Goal: Transaction & Acquisition: Purchase product/service

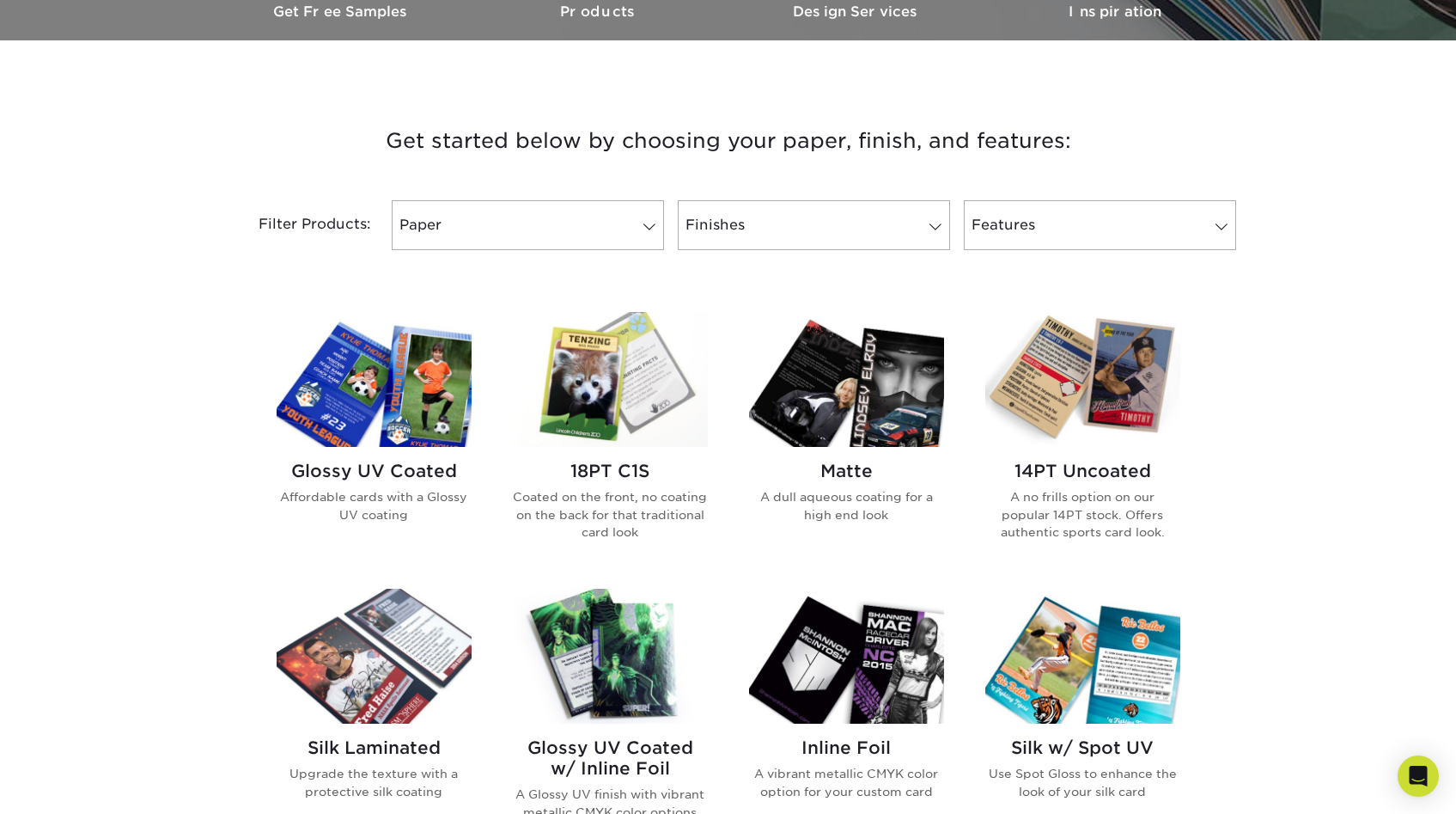
scroll to position [559, 0]
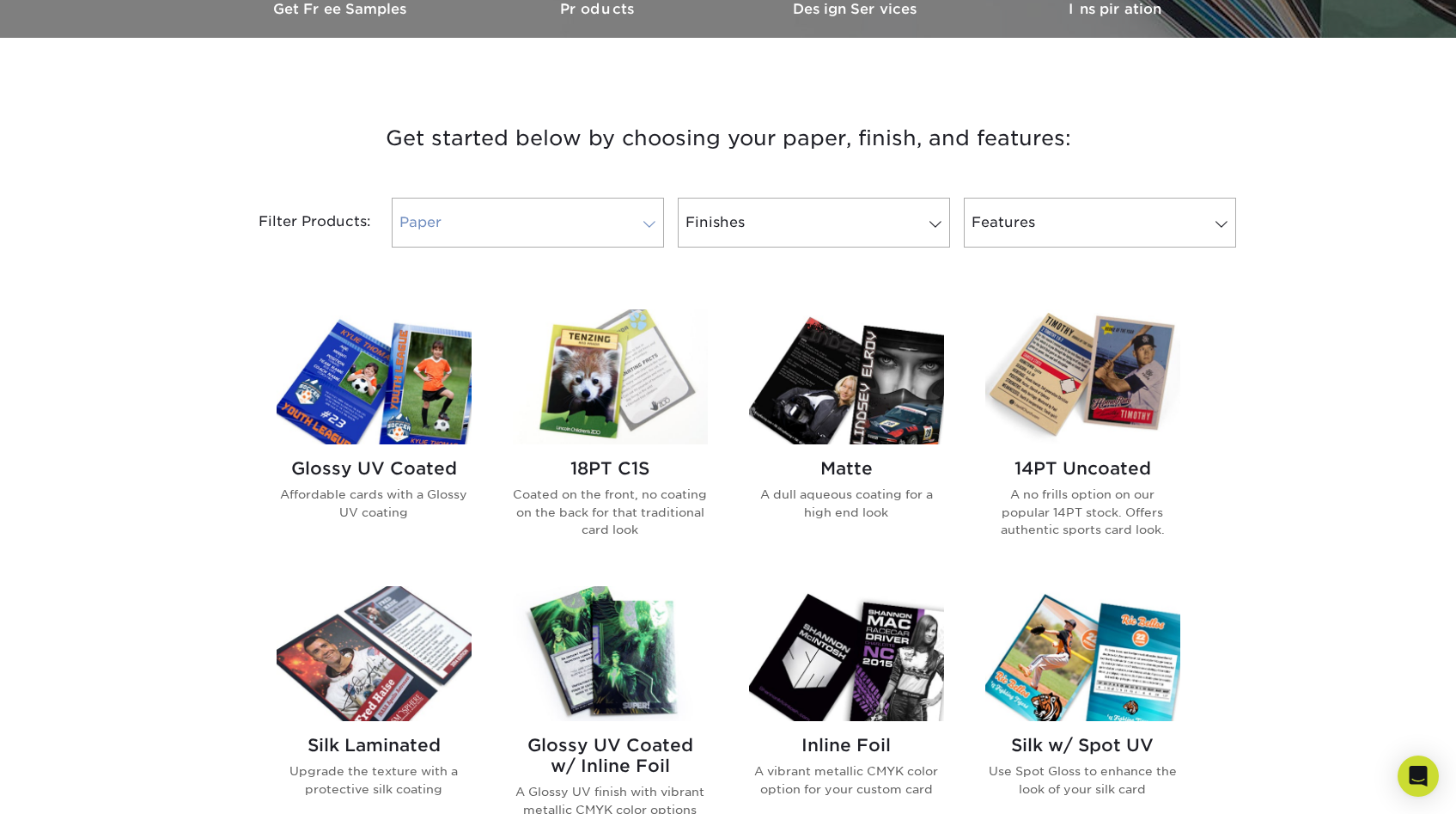
click at [593, 226] on link "Paper" at bounding box center [528, 223] width 272 height 50
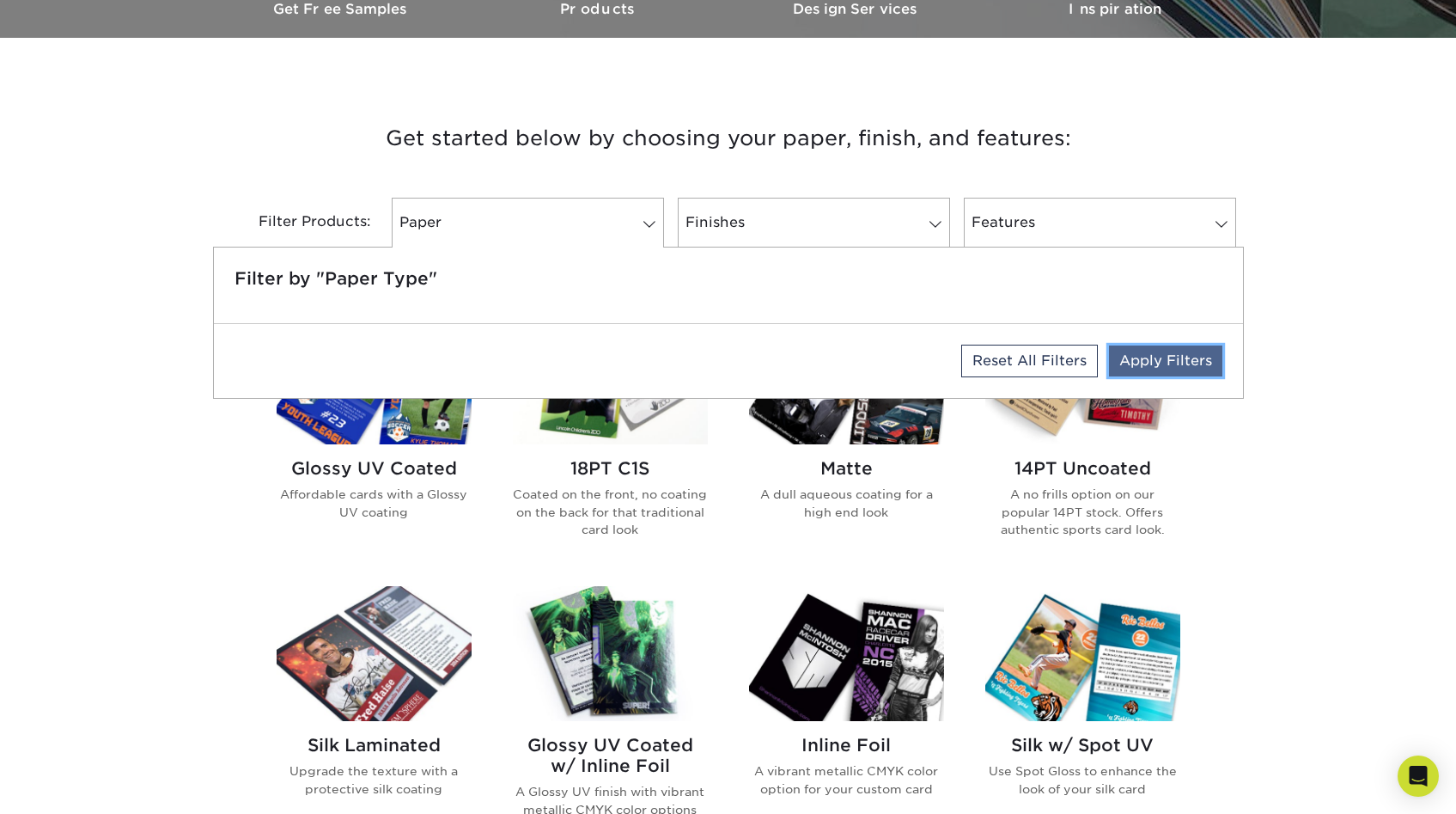
click at [1135, 366] on link "Apply Filters" at bounding box center [1166, 361] width 113 height 31
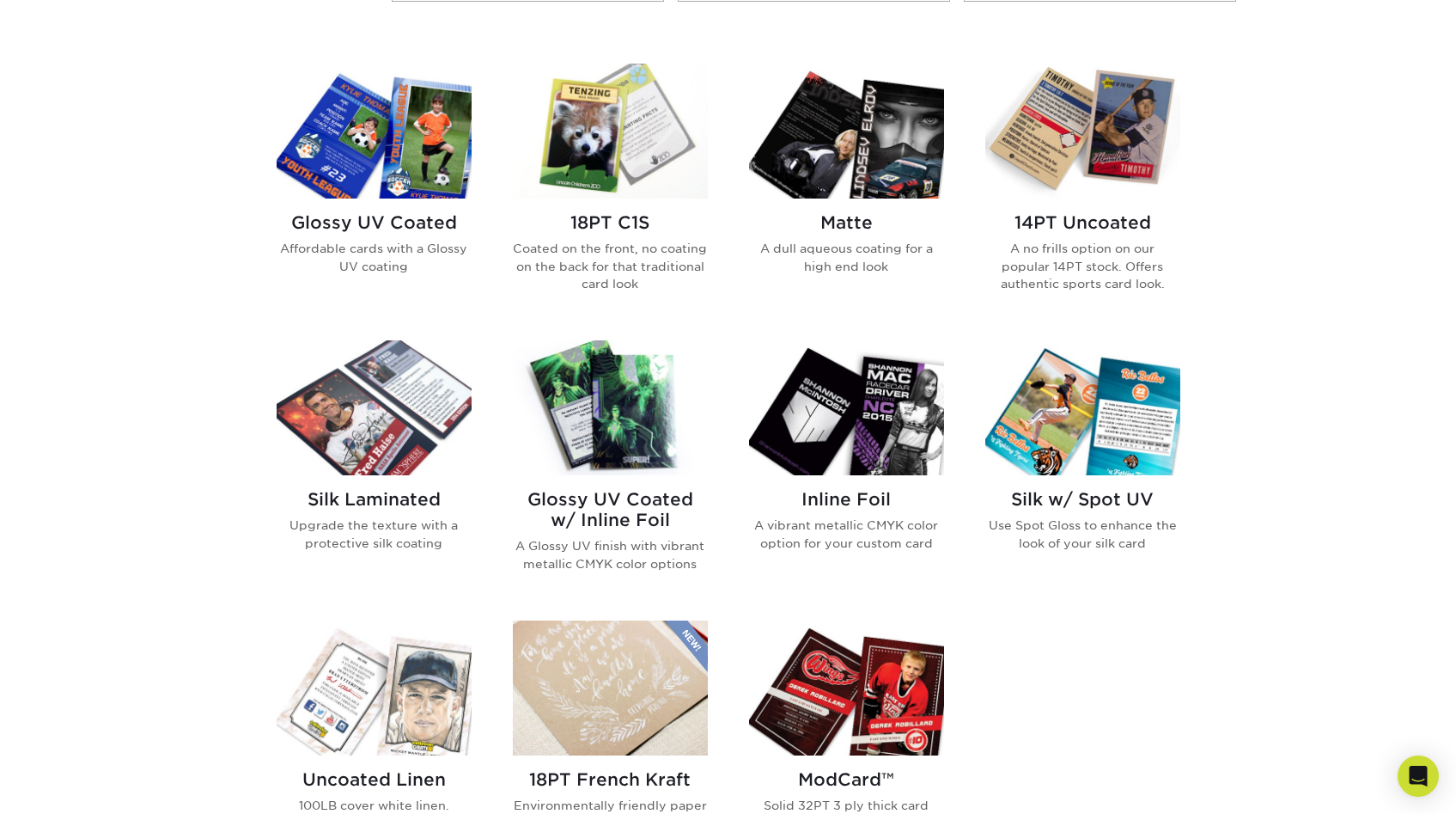
scroll to position [816, 0]
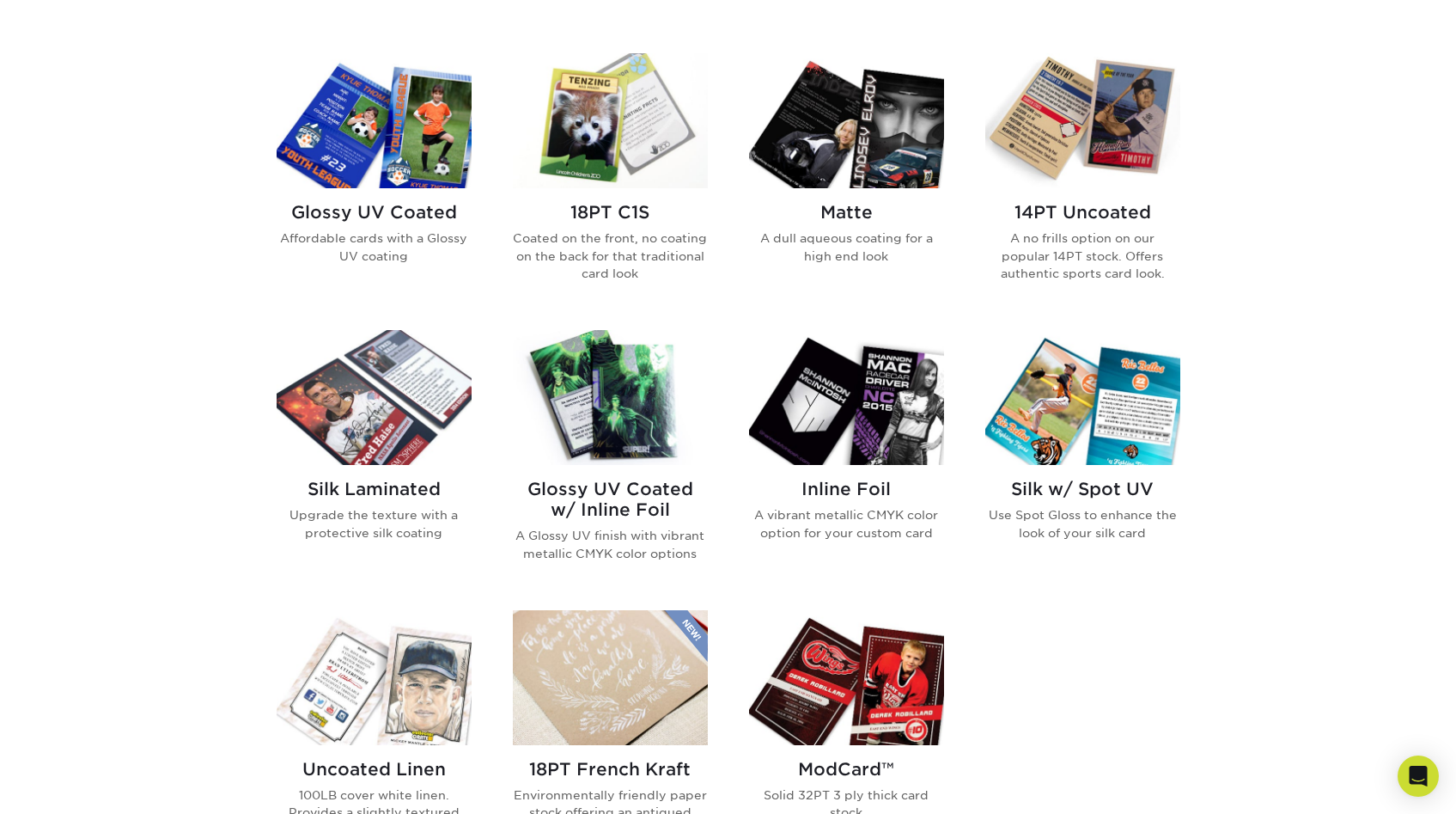
click at [406, 130] on img at bounding box center [374, 120] width 195 height 134
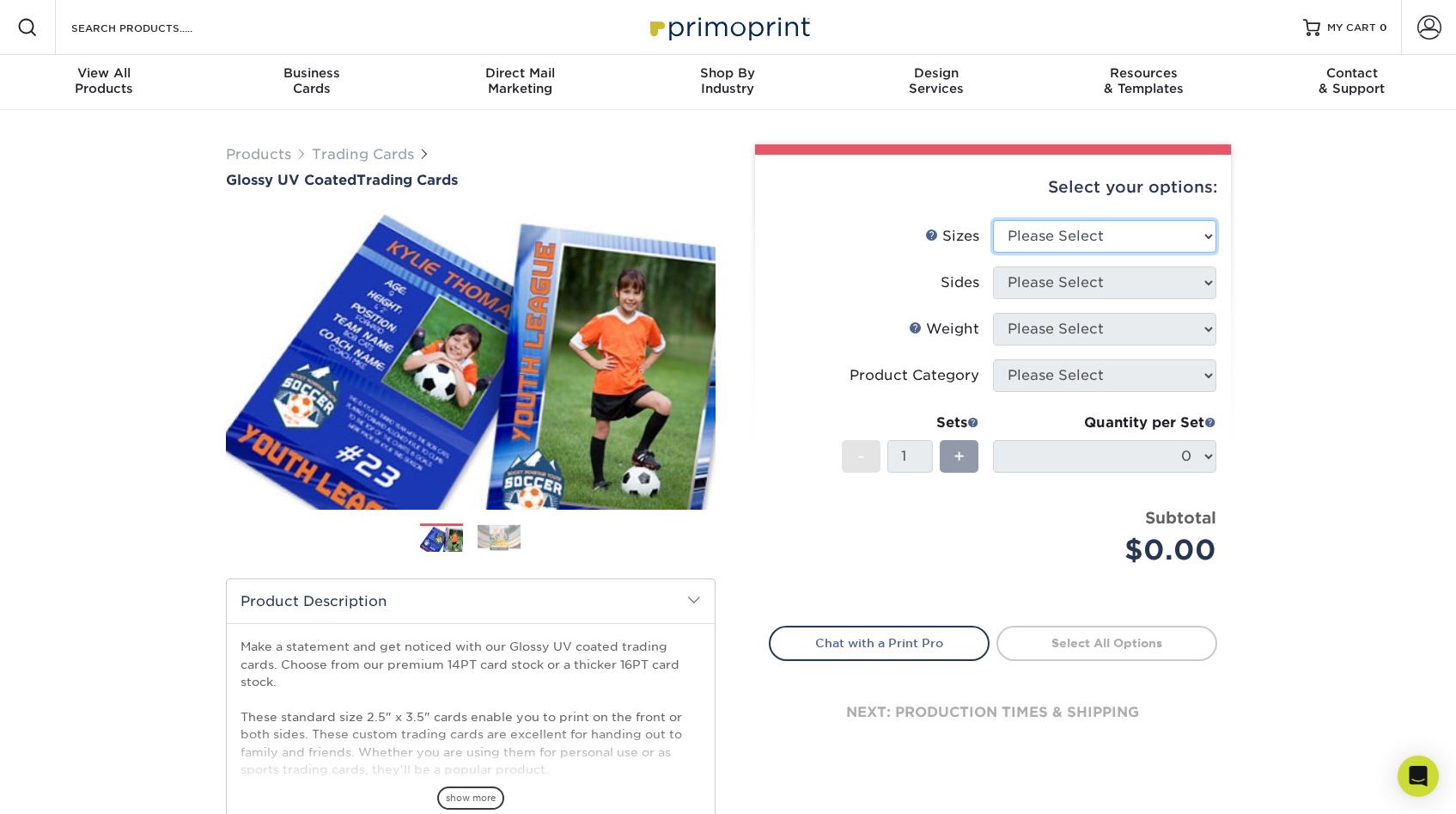
click at [1084, 233] on select "Please Select 2.5" x 3.5"" at bounding box center [1104, 236] width 224 height 33
select select "2.50x3.50"
click at [1069, 280] on select "Please Select Print Both Sides Print Front Only" at bounding box center [1104, 282] width 224 height 33
select select "13abbda7-1d64-4f25-8bb2-c179b224825d"
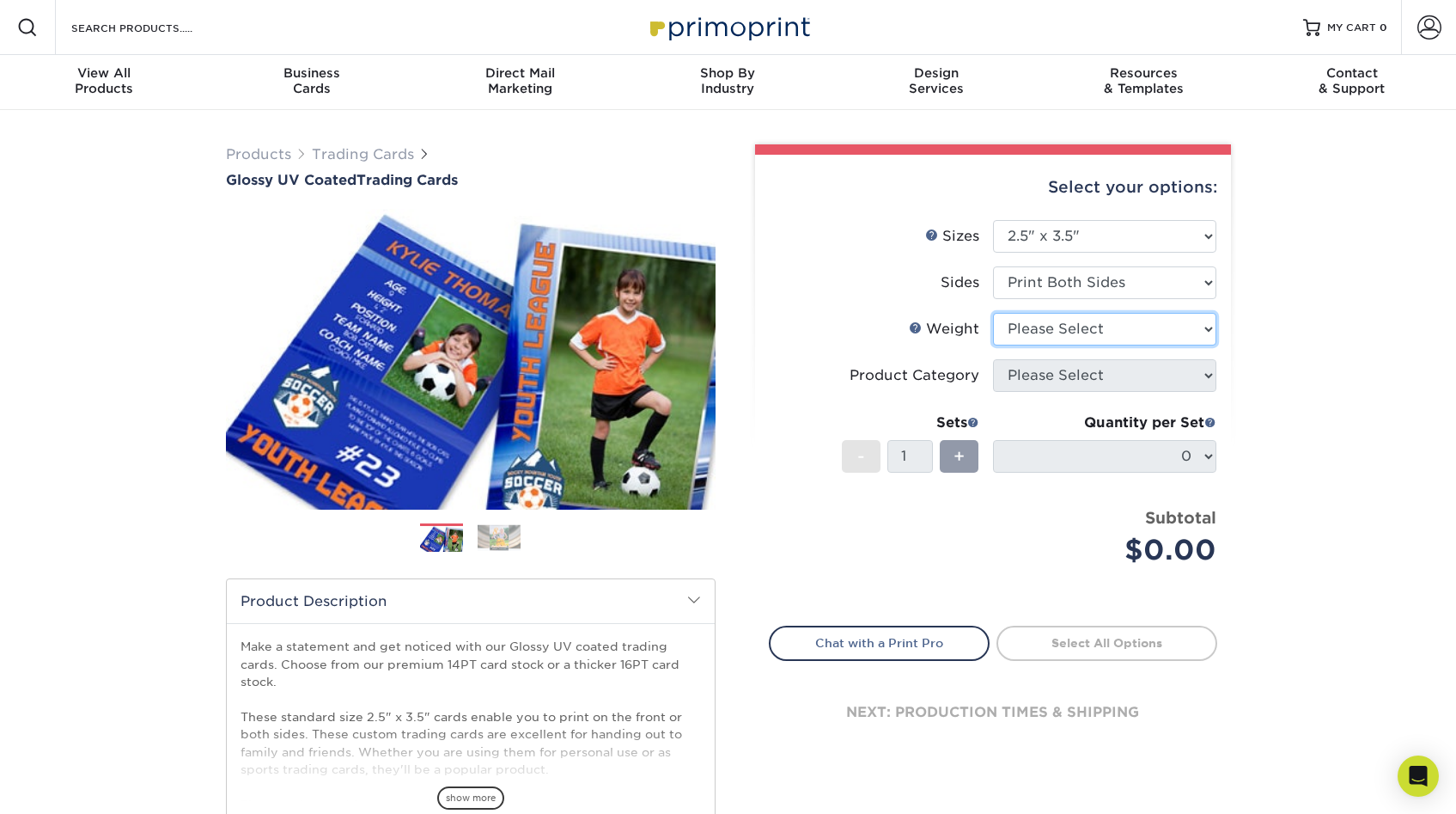
click at [1081, 325] on select "Please Select 16PT 14PT 18PT C1S" at bounding box center [1104, 329] width 224 height 33
click at [916, 328] on link "Weight Help" at bounding box center [915, 327] width 13 height 13
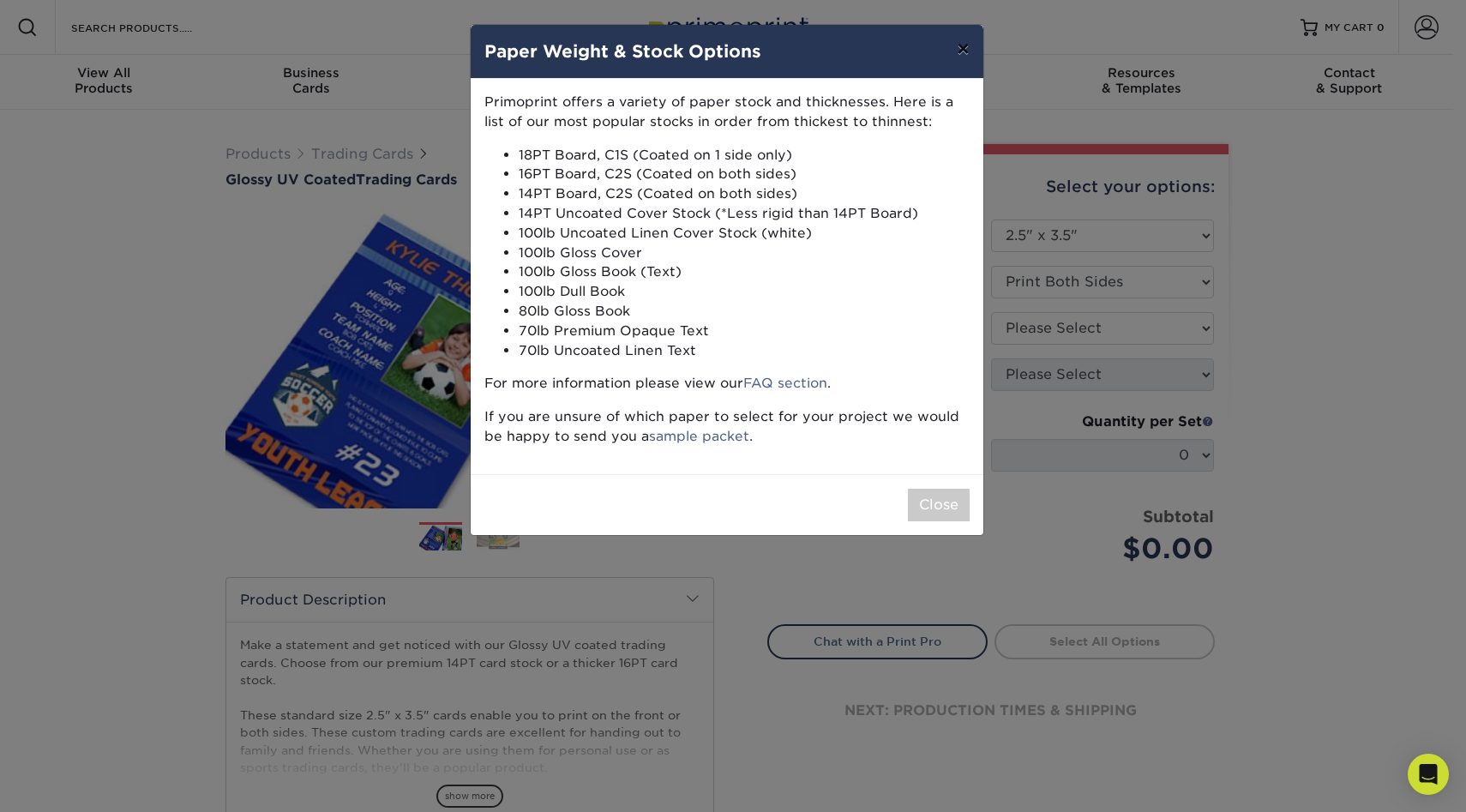
click at [960, 44] on button "×" at bounding box center [962, 49] width 39 height 48
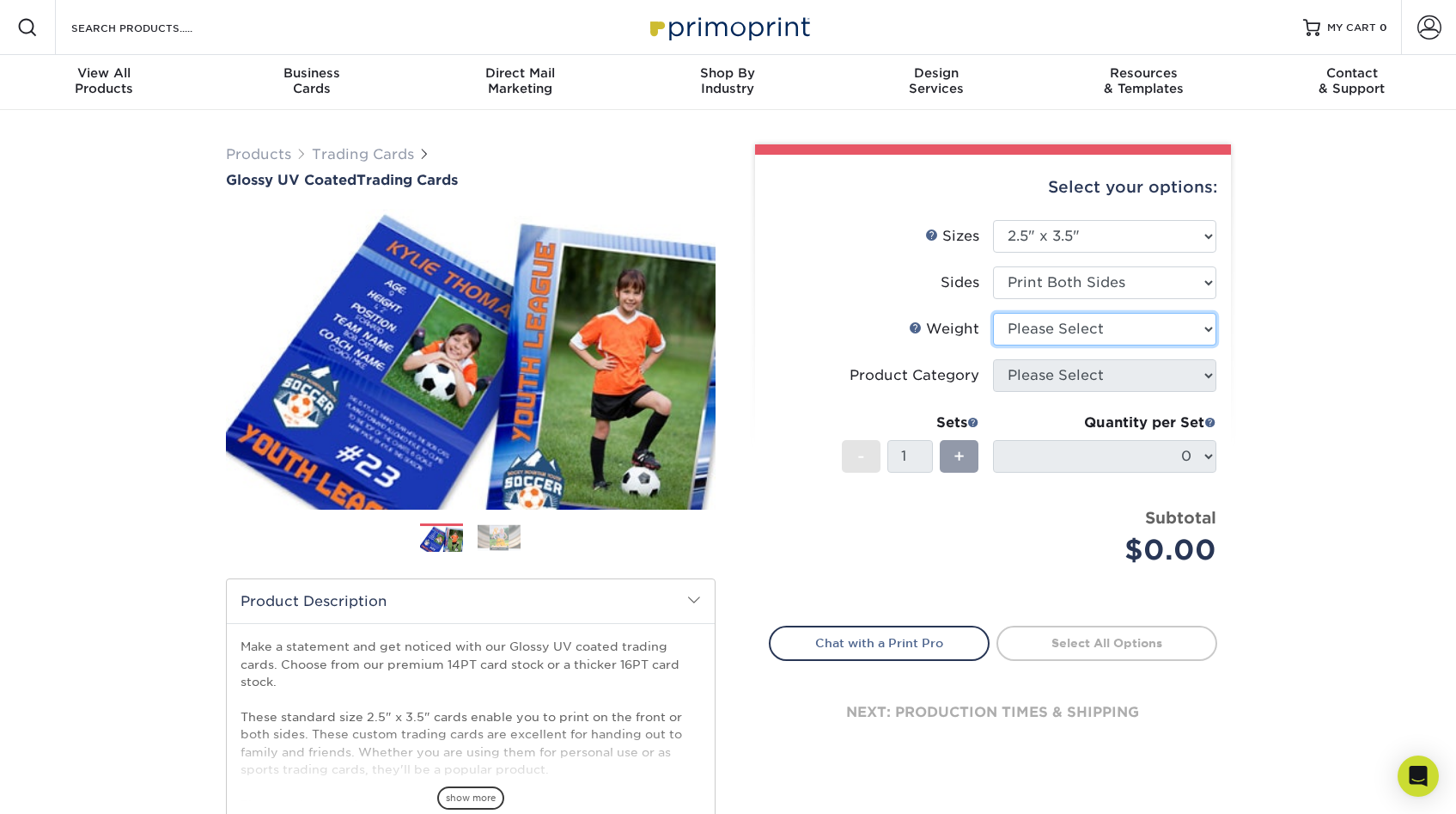
click at [1016, 323] on select "Please Select 16PT 14PT 18PT C1S" at bounding box center [1104, 329] width 224 height 33
select select "16PT"
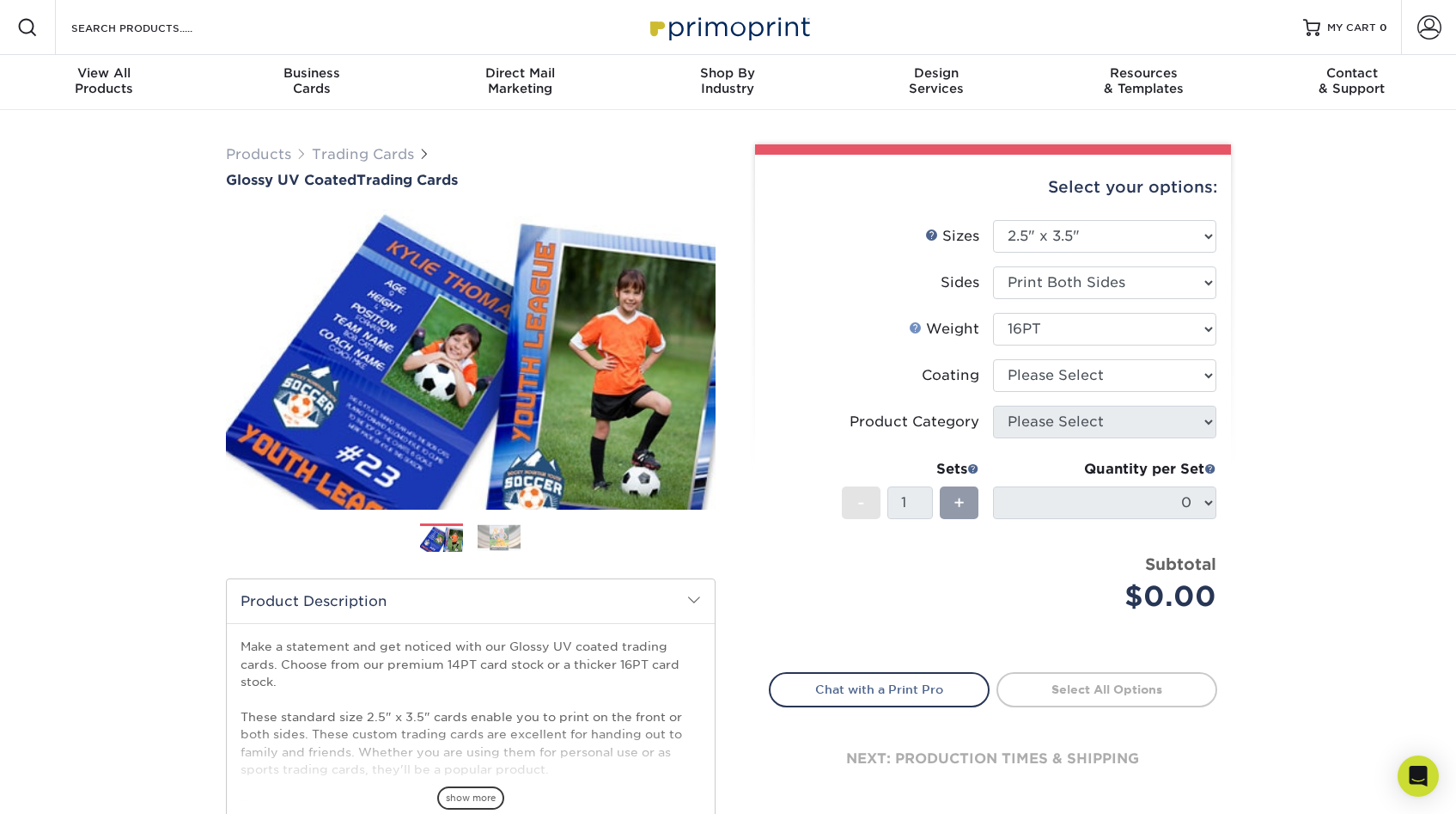
click at [915, 321] on link "Weight Help" at bounding box center [915, 327] width 13 height 13
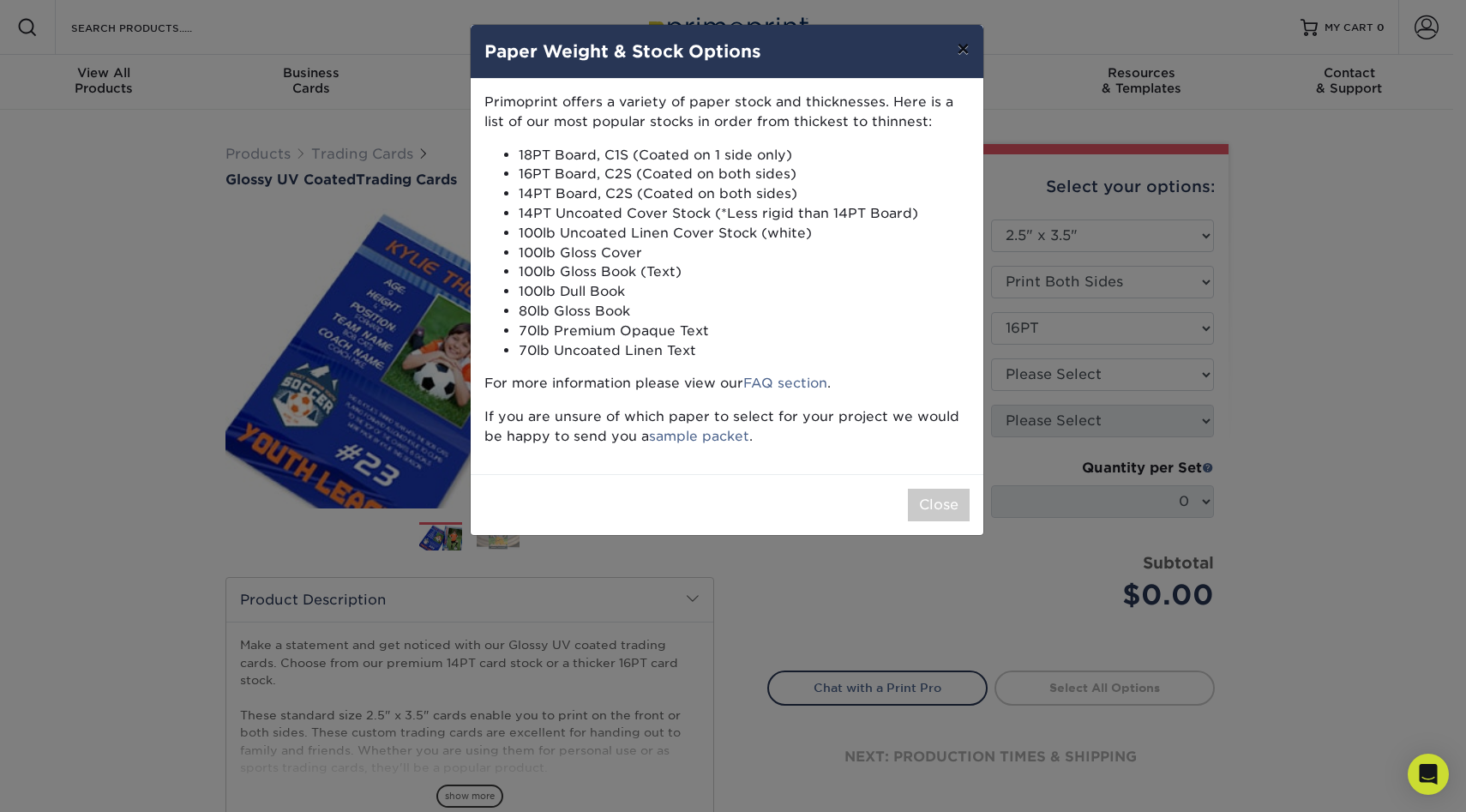
click at [953, 53] on button "×" at bounding box center [962, 49] width 39 height 48
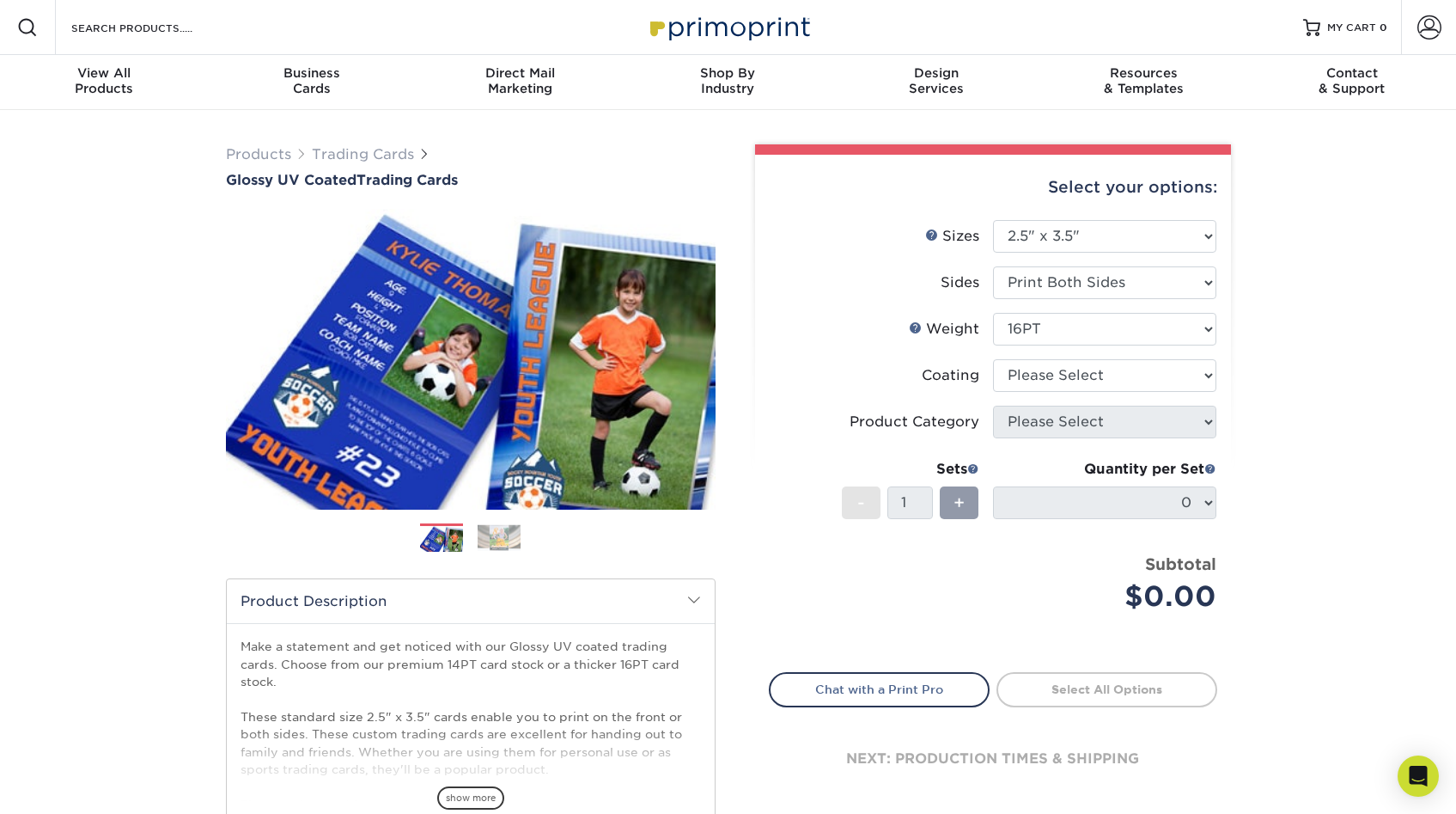
click at [1025, 352] on li "Weight Help Weight Please Select 16PT 14PT 18PT C1S" at bounding box center [993, 336] width 447 height 46
click at [1024, 376] on select at bounding box center [1104, 375] width 224 height 33
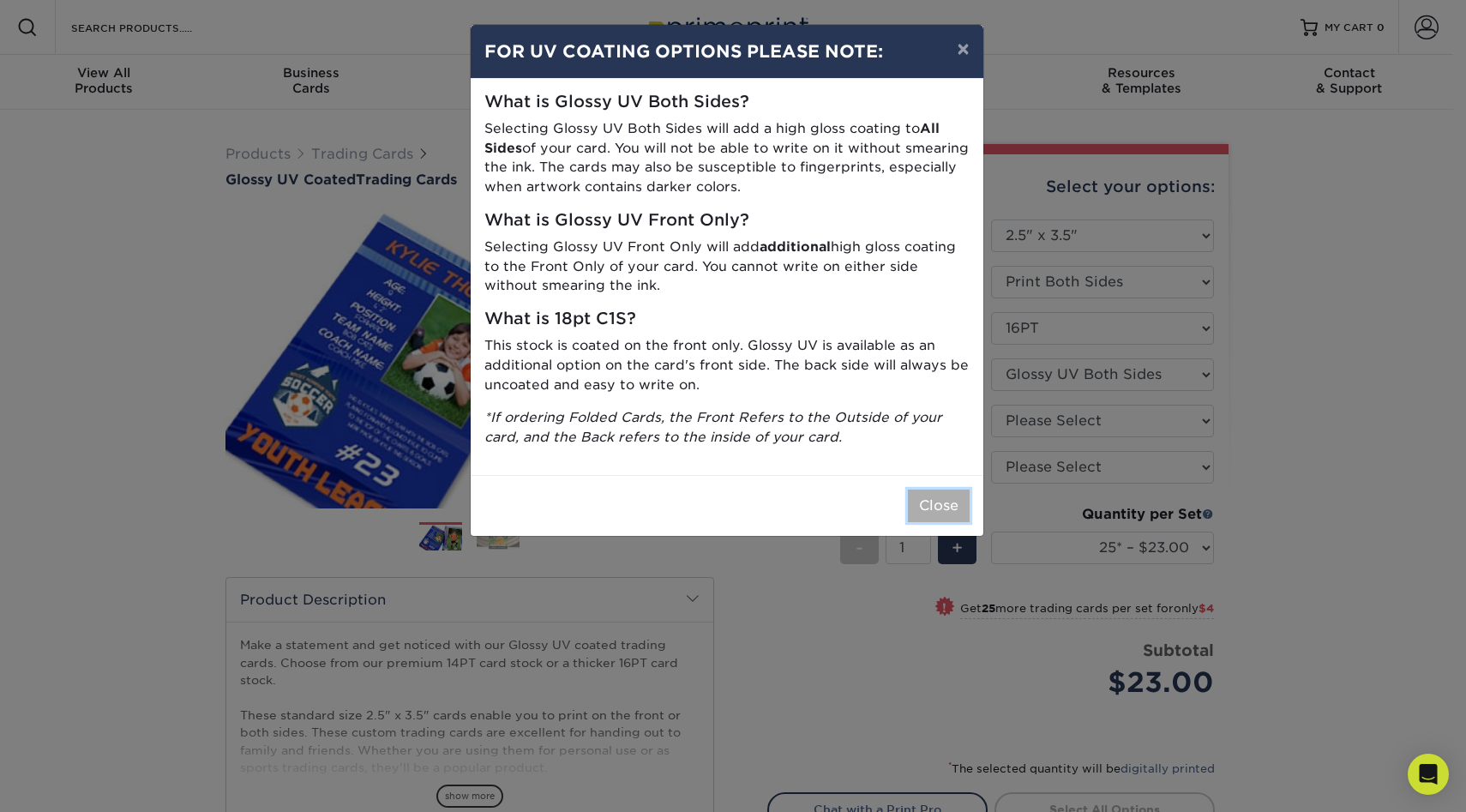
click at [948, 505] on button "Close" at bounding box center [938, 506] width 61 height 33
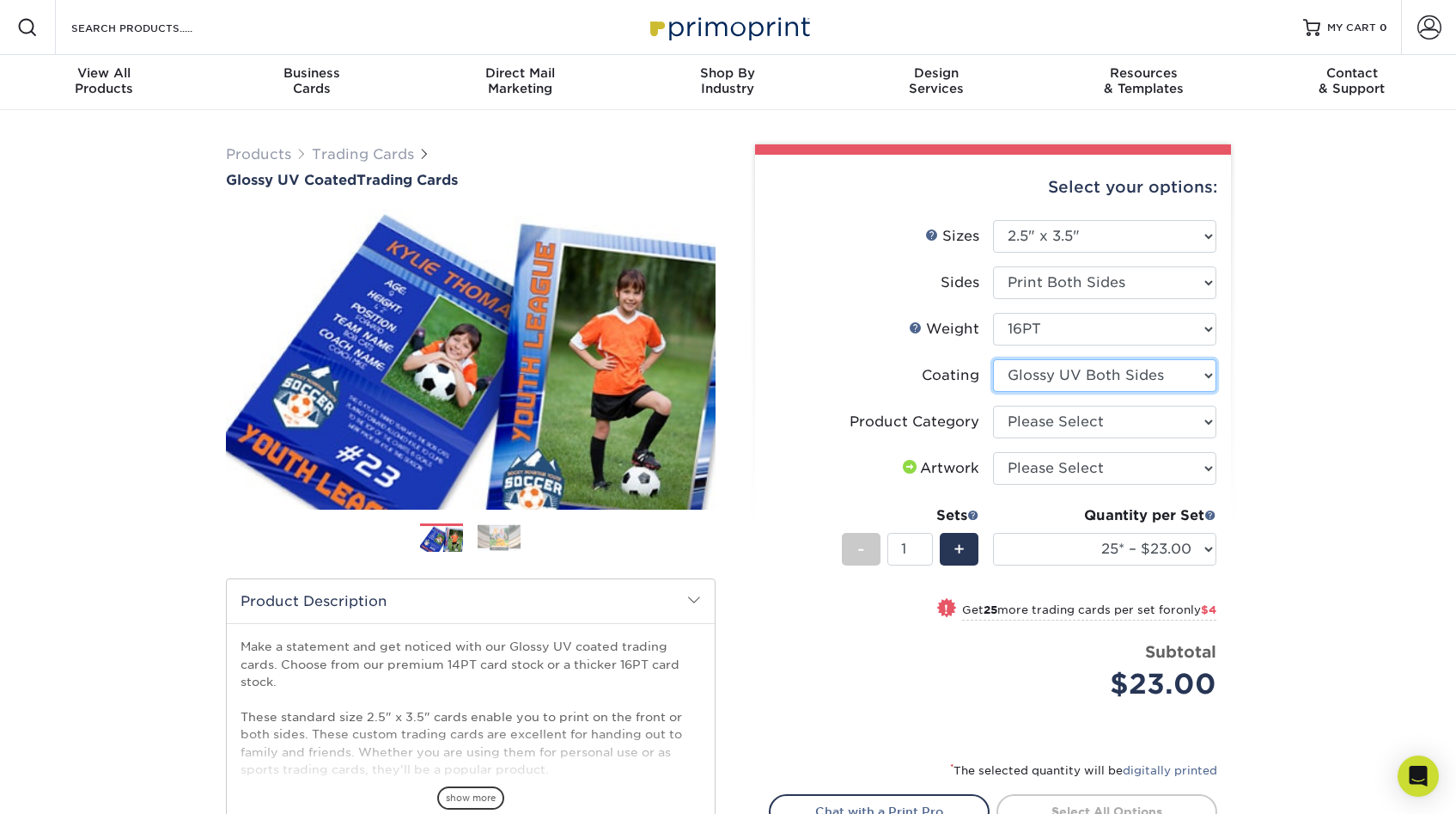
click at [1113, 373] on select at bounding box center [1104, 375] width 224 height 33
select select "1e8116af-acfc-44b1-83dc-8181aa338834"
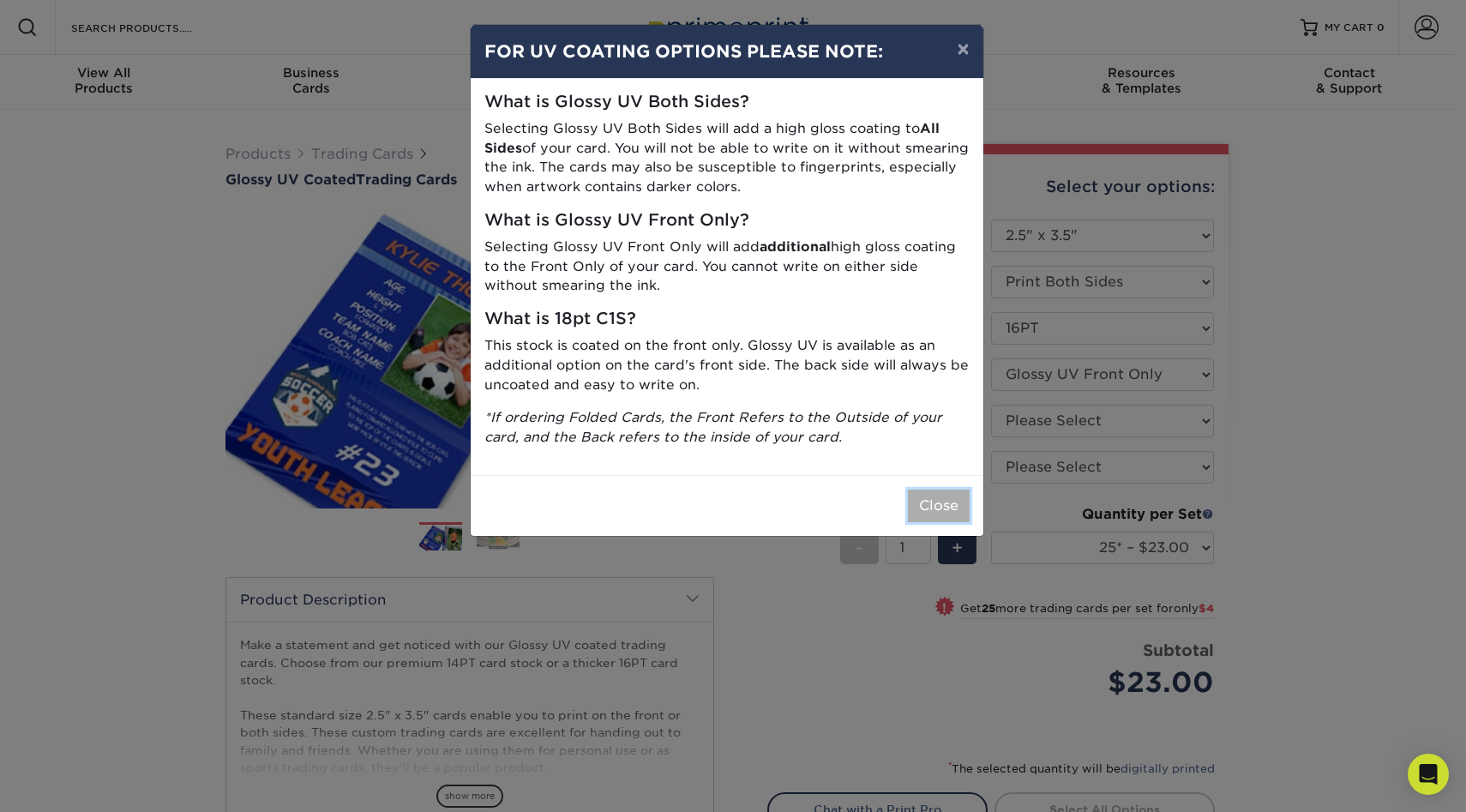
click at [929, 506] on button "Close" at bounding box center [938, 506] width 61 height 33
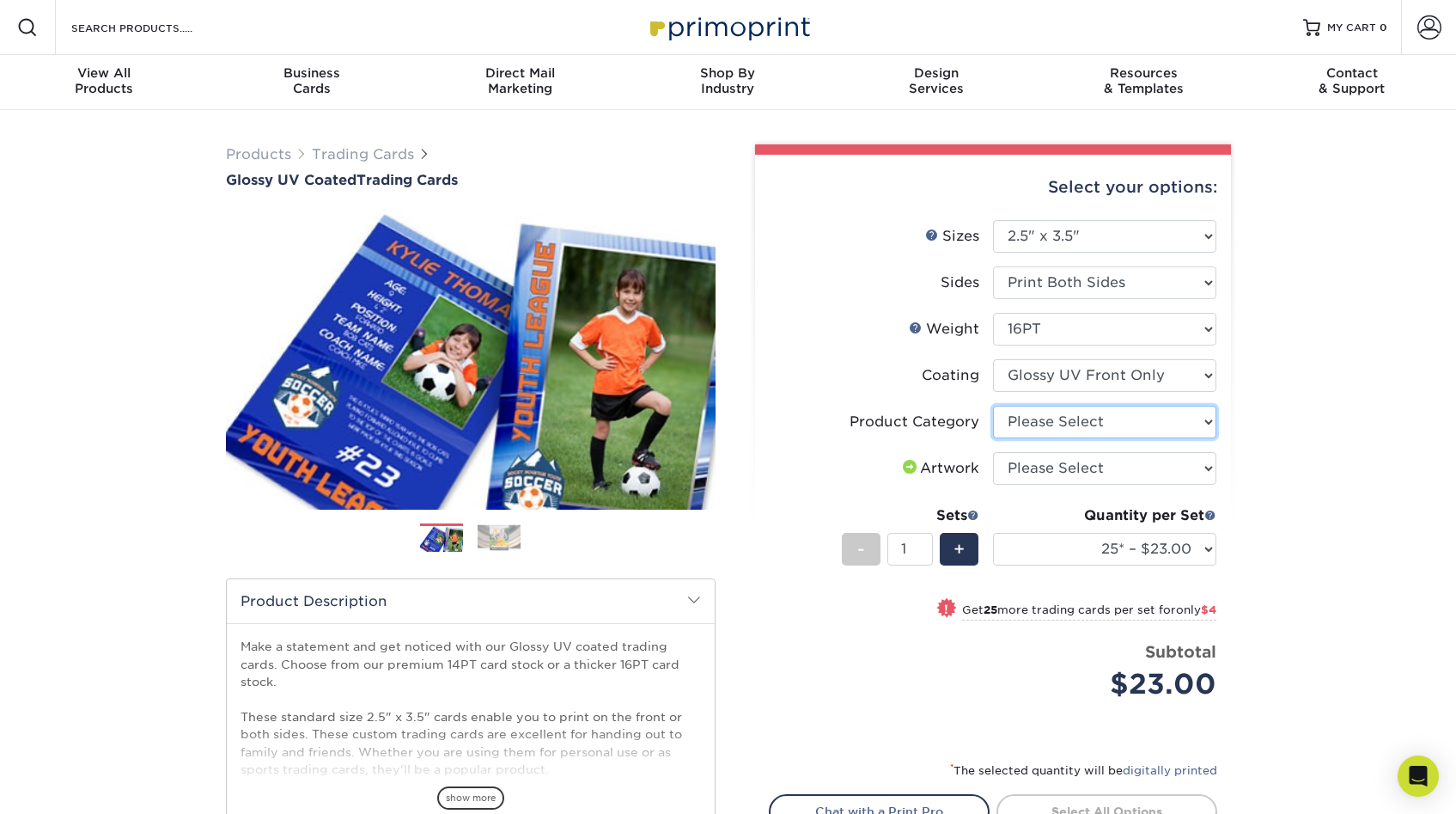
click at [1045, 411] on select "Please Select Trading Cards" at bounding box center [1104, 421] width 224 height 33
select select "c2f9bce9-36c2-409d-b101-c29d9d031e18"
click at [1041, 466] on select "Please Select I will upload files I need a design - $100" at bounding box center [1104, 468] width 224 height 33
select select "upload"
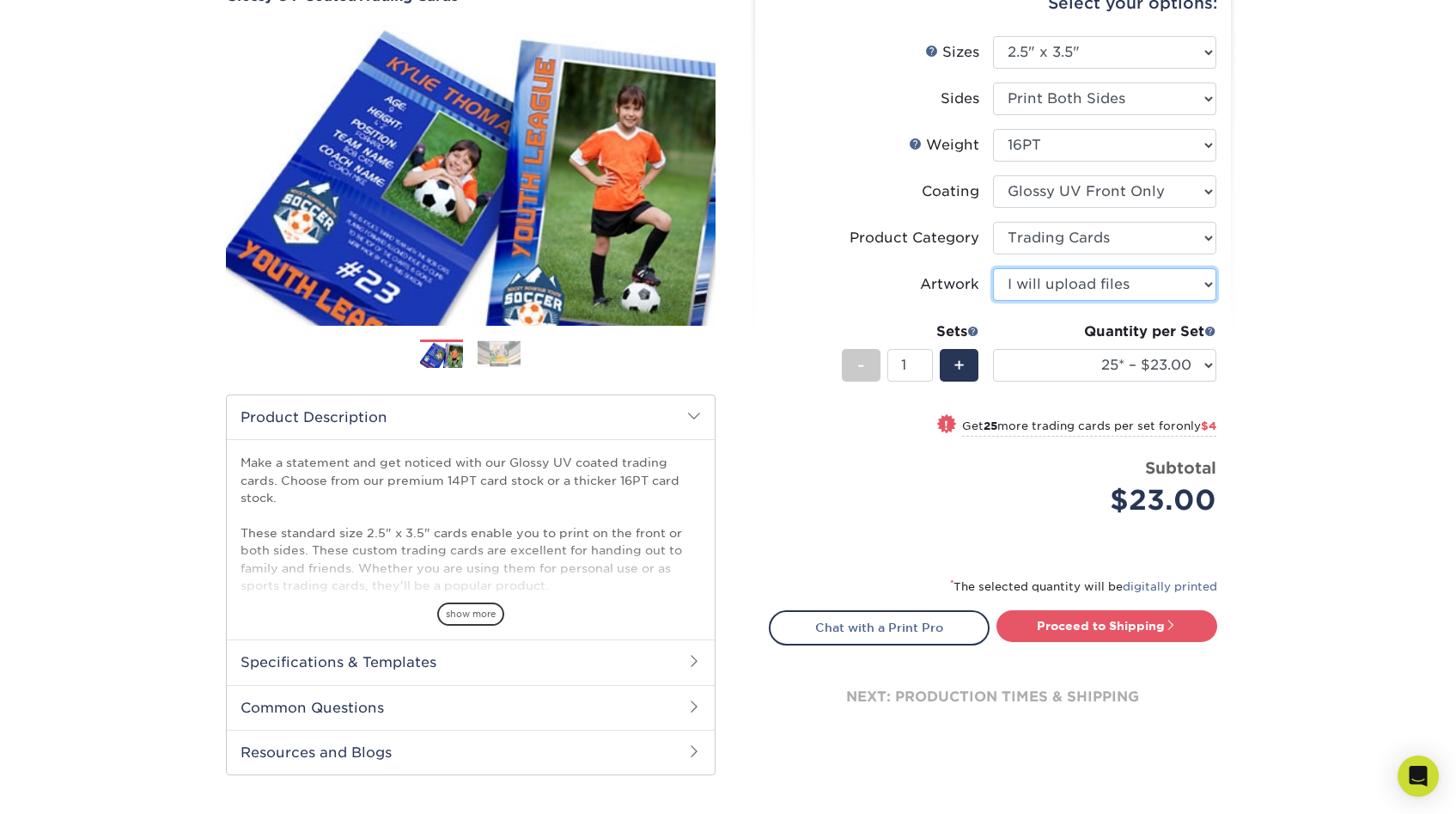
scroll to position [189, 0]
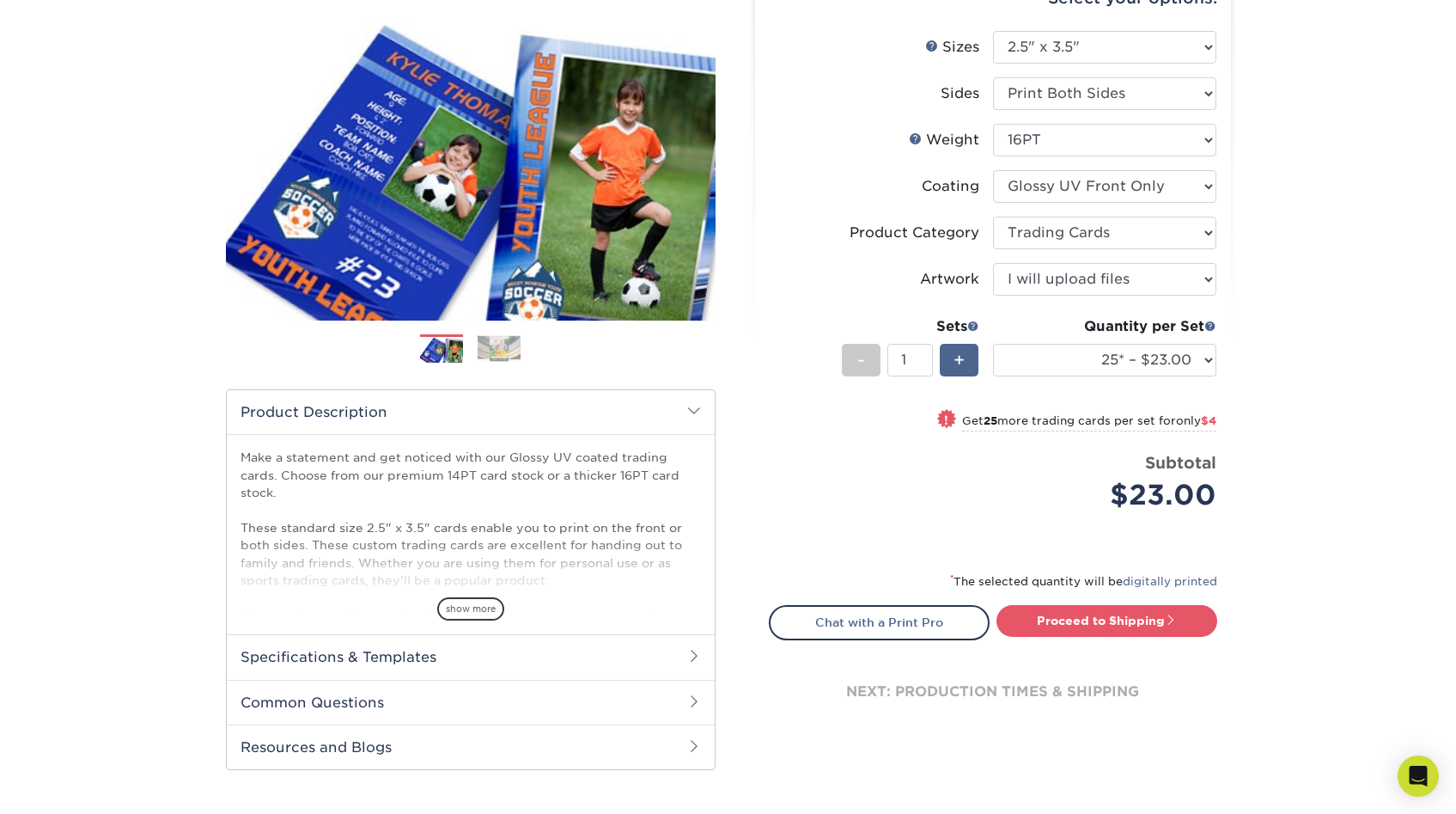
click at [956, 356] on span "+" at bounding box center [959, 360] width 12 height 26
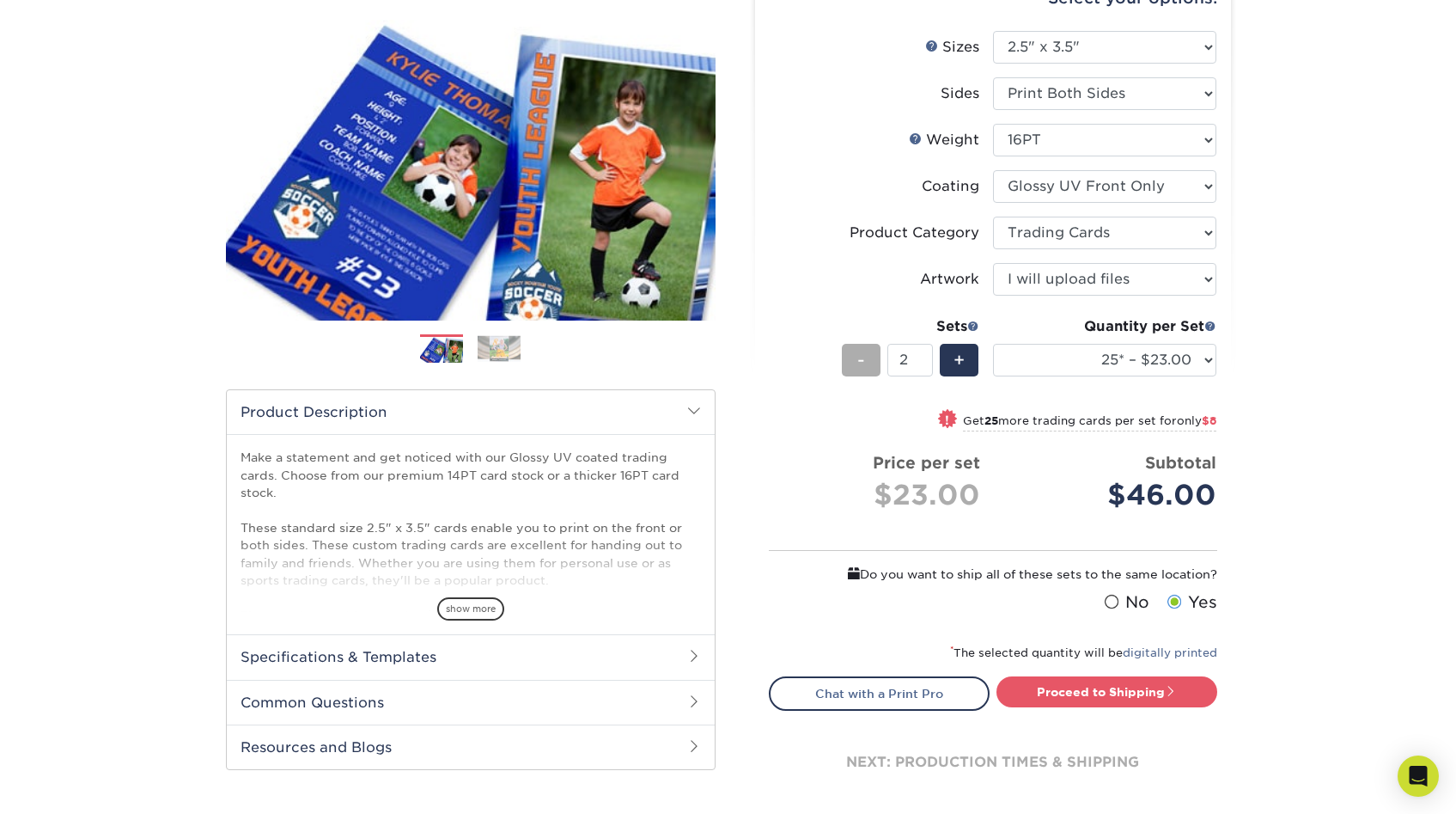
click at [858, 356] on span "-" at bounding box center [861, 360] width 8 height 26
type input "1"
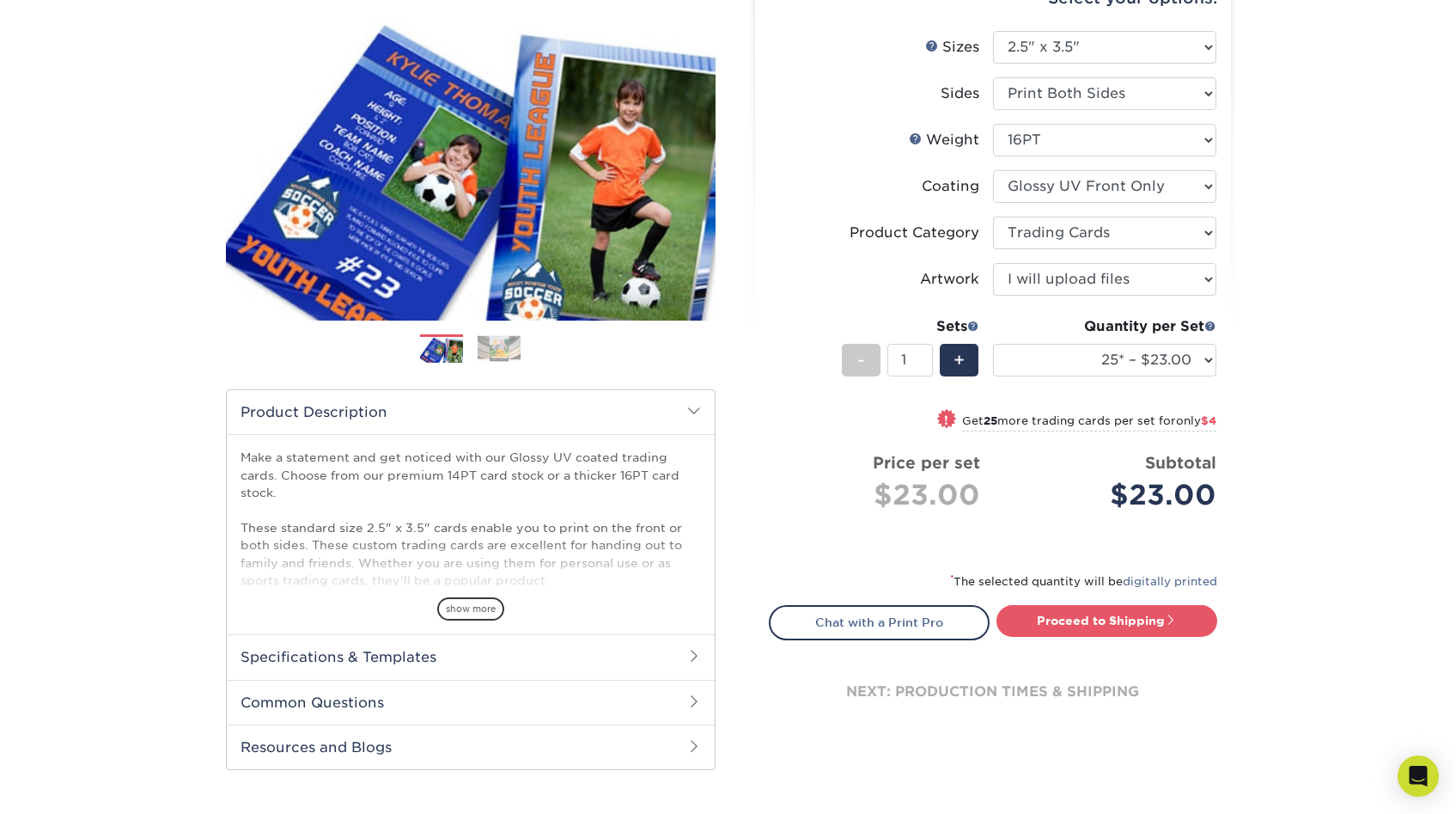
click at [972, 418] on small "Get 25 more trading cards per set for only $4" at bounding box center [1090, 422] width 255 height 17
select select "50* – $27.00"
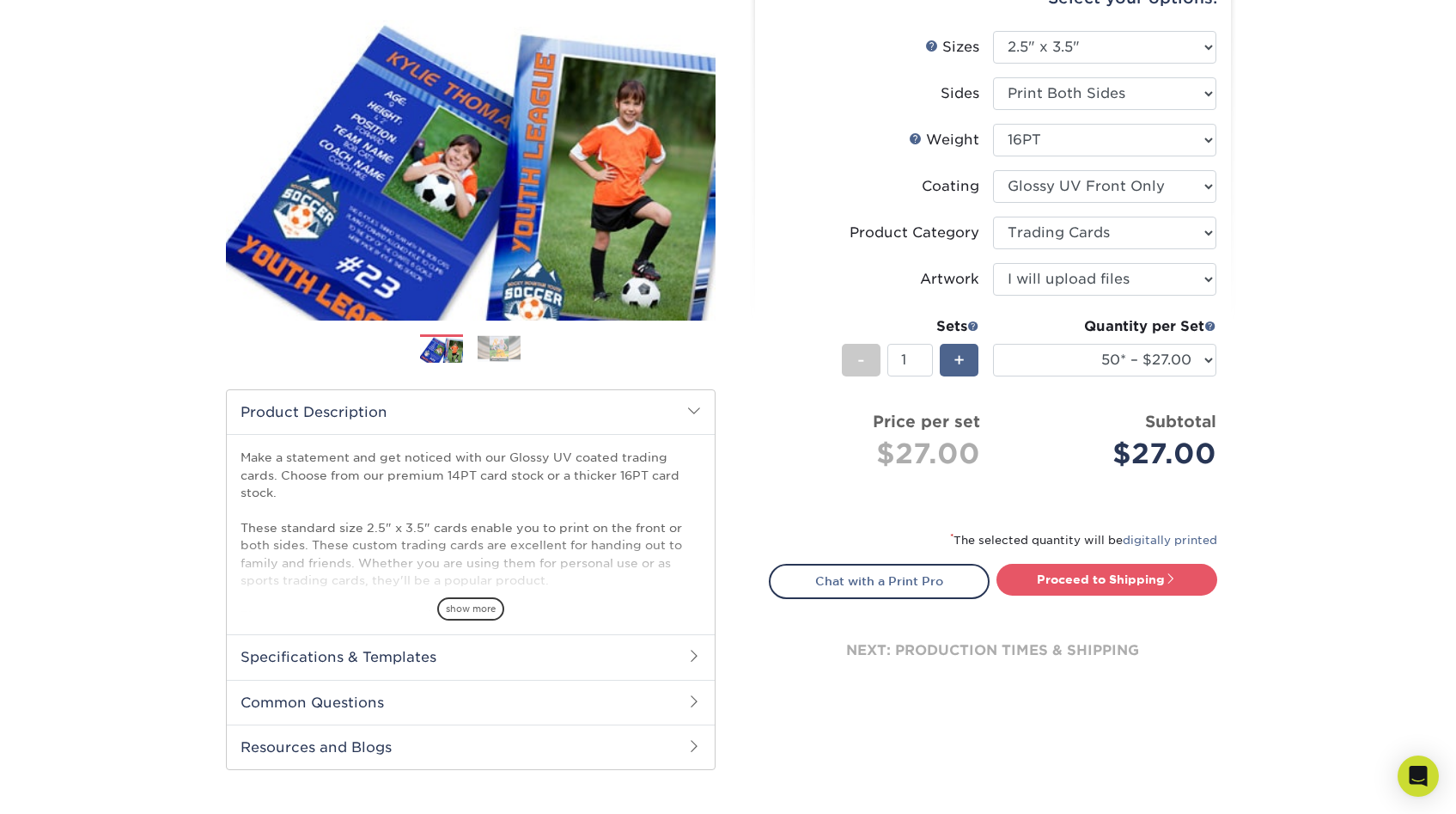
click at [960, 354] on span "+" at bounding box center [959, 360] width 12 height 26
type input "2"
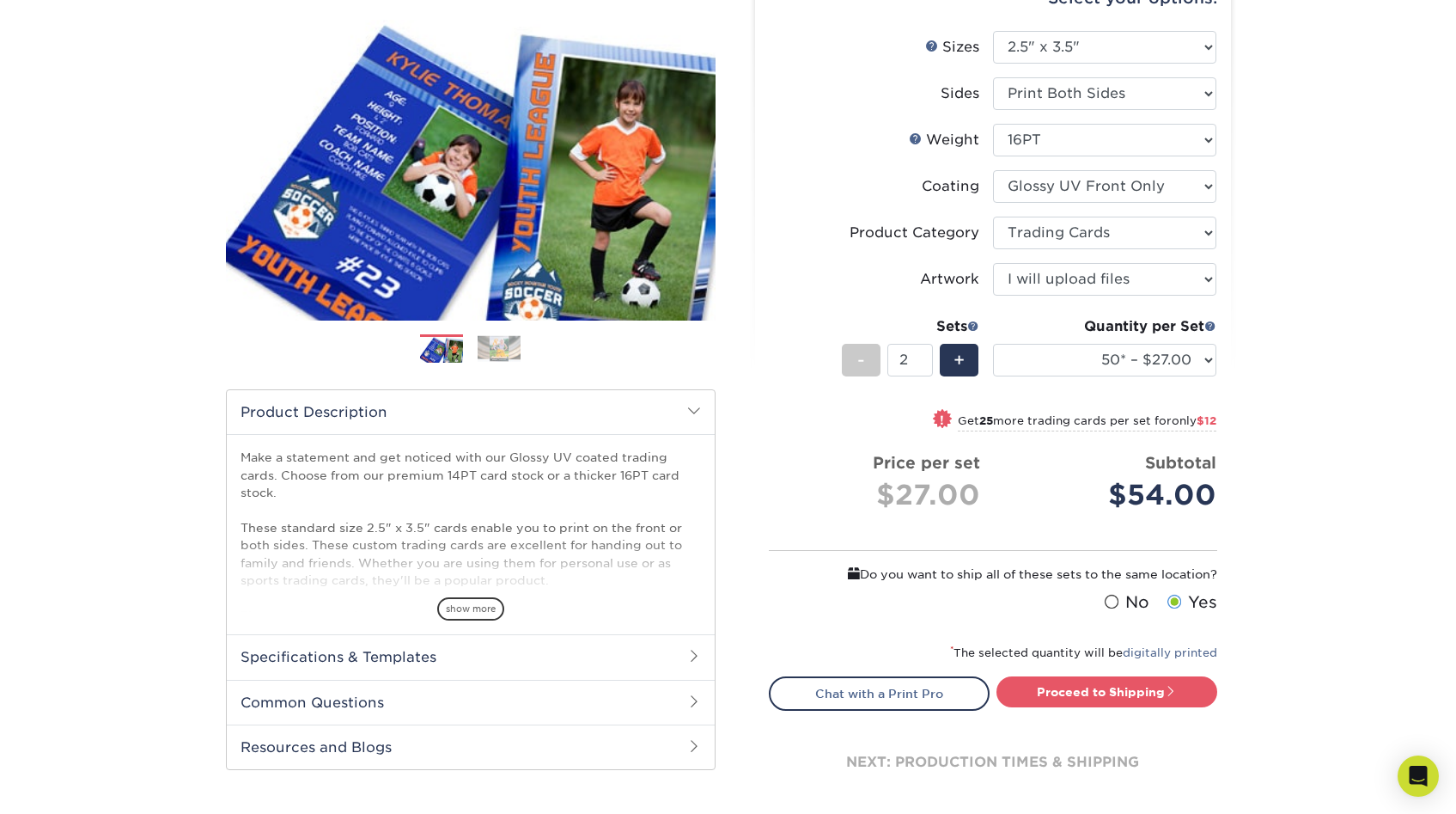
click at [969, 411] on div "! Get 25 more trading cards per set for only $12" at bounding box center [1073, 419] width 286 height 20
select select "75* – $33.00"
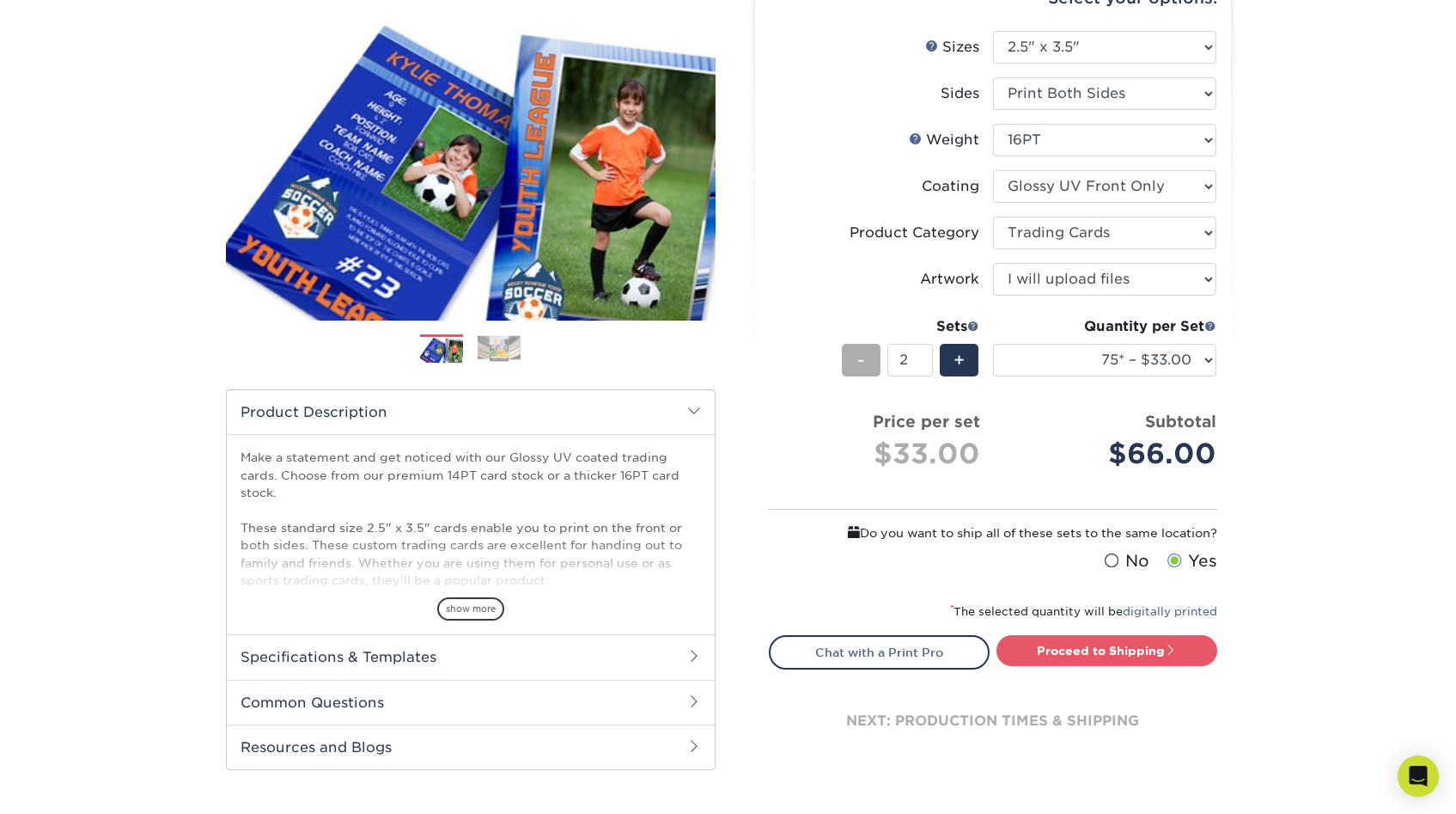
click at [858, 354] on span "-" at bounding box center [861, 360] width 8 height 26
type input "1"
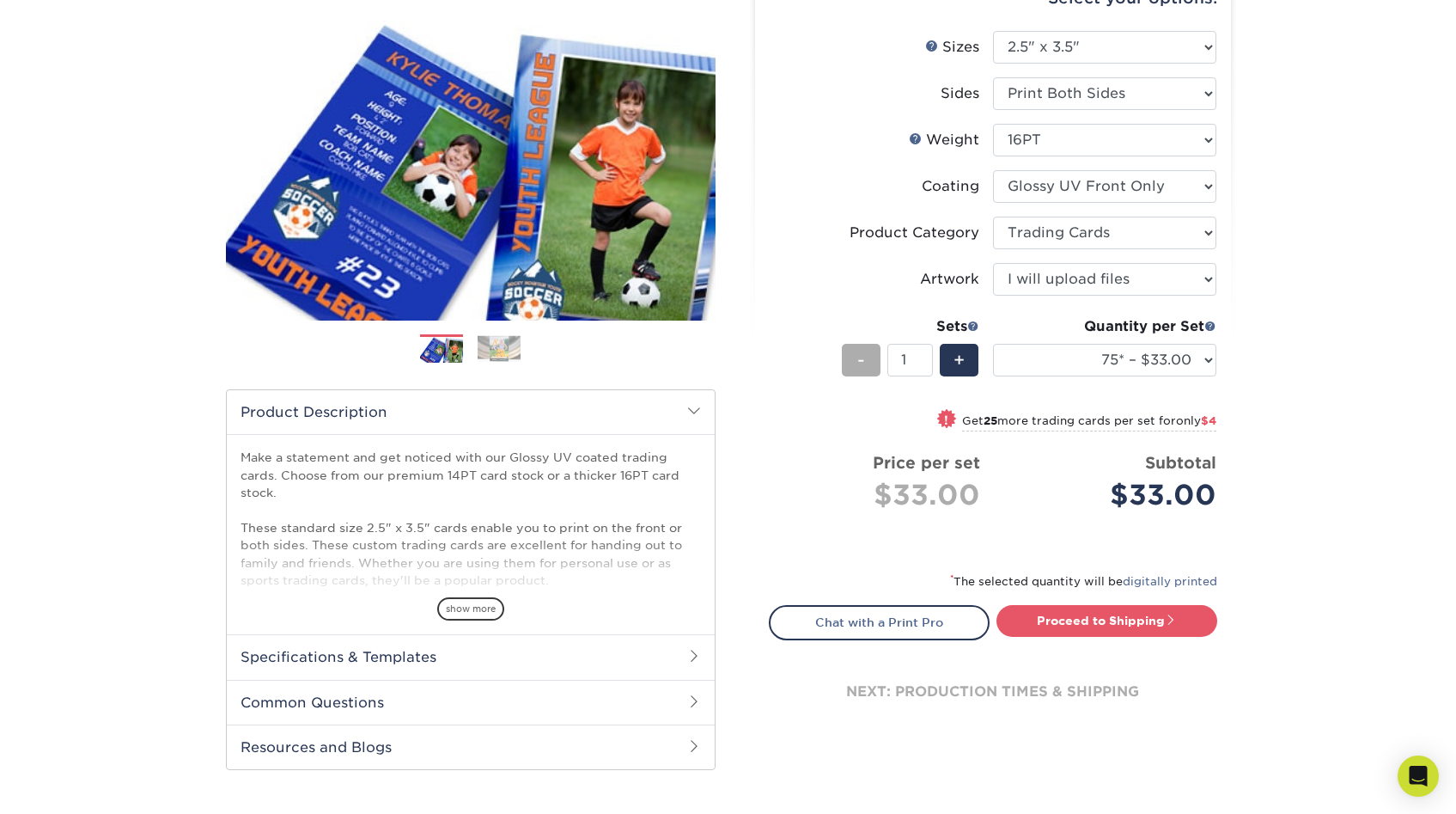
click at [858, 354] on span "-" at bounding box center [861, 360] width 8 height 26
click at [793, 448] on div "! Get 25 more trading cards per set for only $4" at bounding box center [993, 430] width 447 height 41
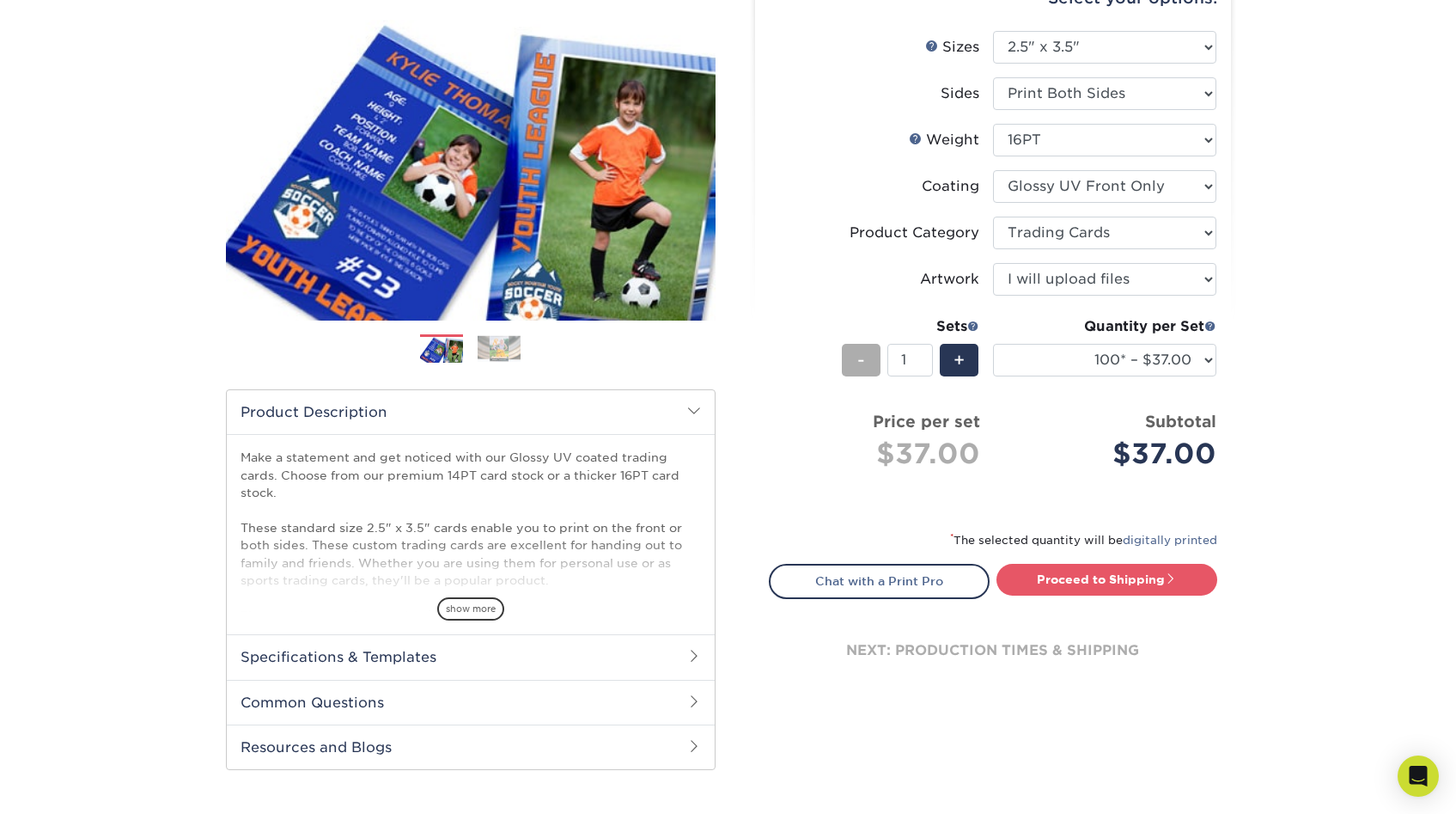
click at [862, 364] on span "-" at bounding box center [861, 360] width 8 height 26
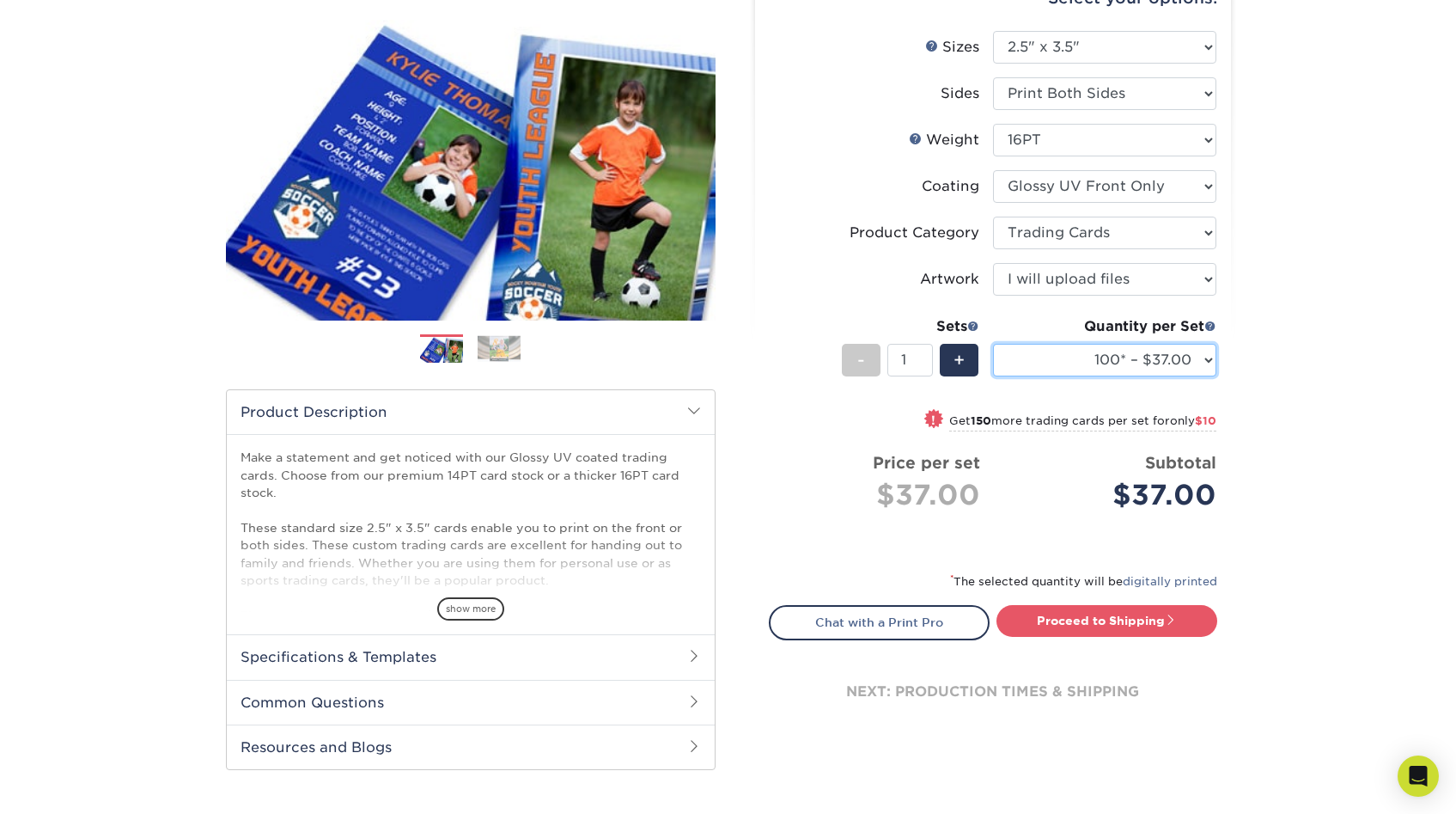
click at [1091, 363] on select "25* – $23.00 50* – $27.00 75* – $33.00 100* – $37.00 250* – $47.00 500 – $58.00…" at bounding box center [1104, 360] width 224 height 33
select select "25* – $23.00"
click at [1059, 360] on select "25* – $23.00 50* – $27.00 75* – $33.00 100* – $37.00 250* – $47.00 500 – $58.00…" at bounding box center [1104, 360] width 224 height 33
